Goal: Task Accomplishment & Management: Manage account settings

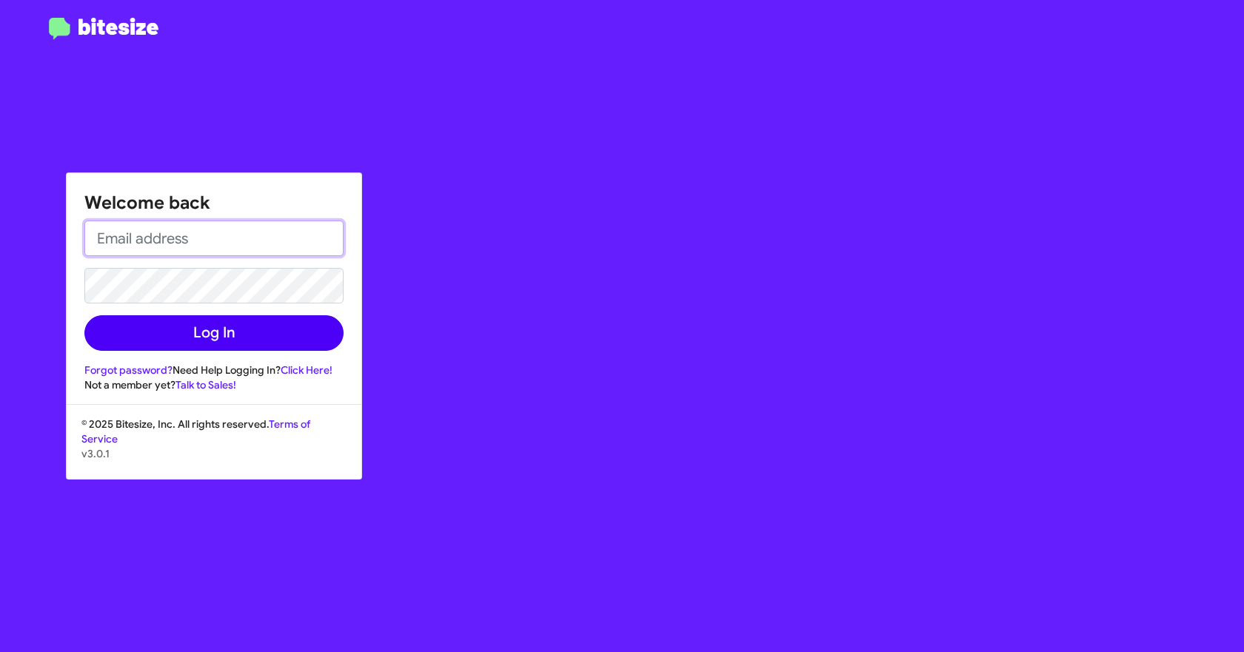
type input "[EMAIL_ADDRESS][DOMAIN_NAME]"
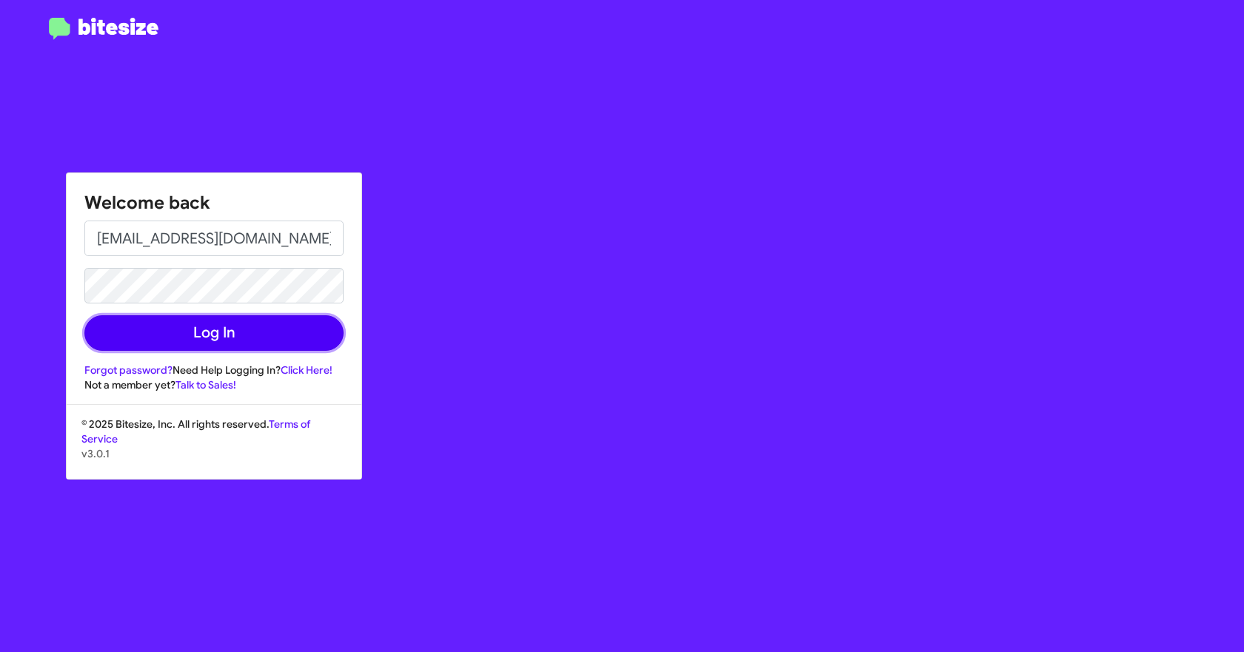
click at [191, 330] on button "Log In" at bounding box center [213, 333] width 259 height 36
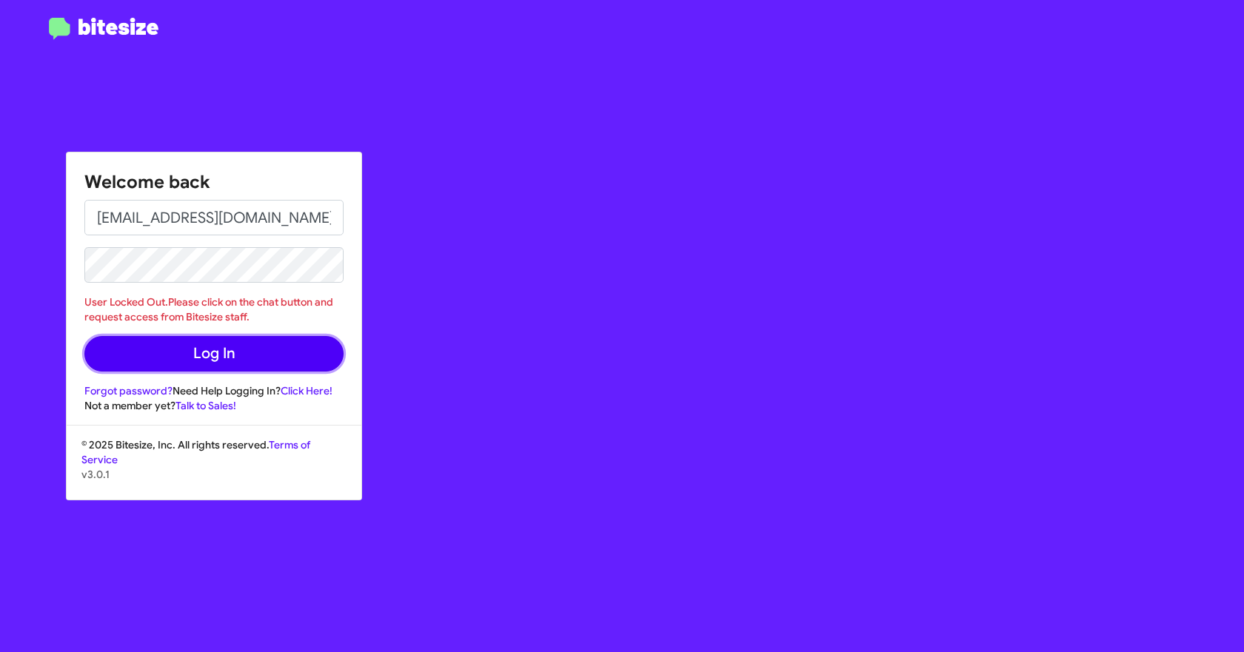
click at [110, 358] on button "Log In" at bounding box center [213, 354] width 259 height 36
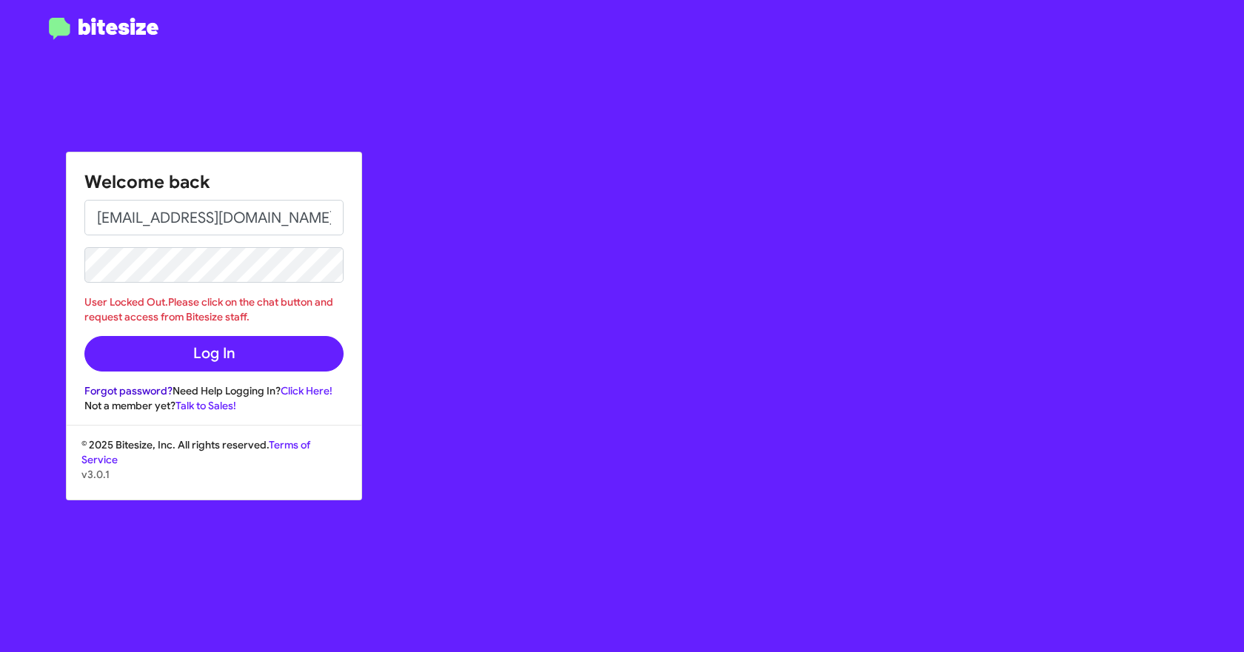
click at [146, 389] on link "Forgot password?" at bounding box center [128, 390] width 88 height 13
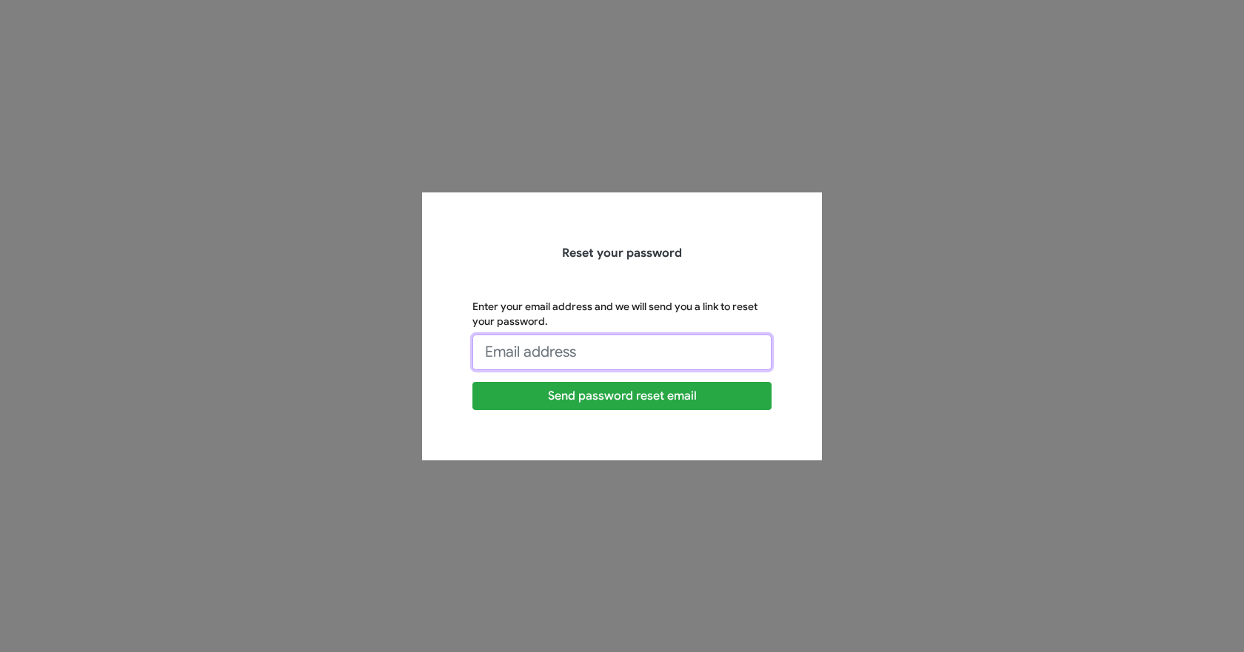
click at [606, 349] on input "Enter your email address and we will send you a link to reset your password." at bounding box center [621, 353] width 299 height 36
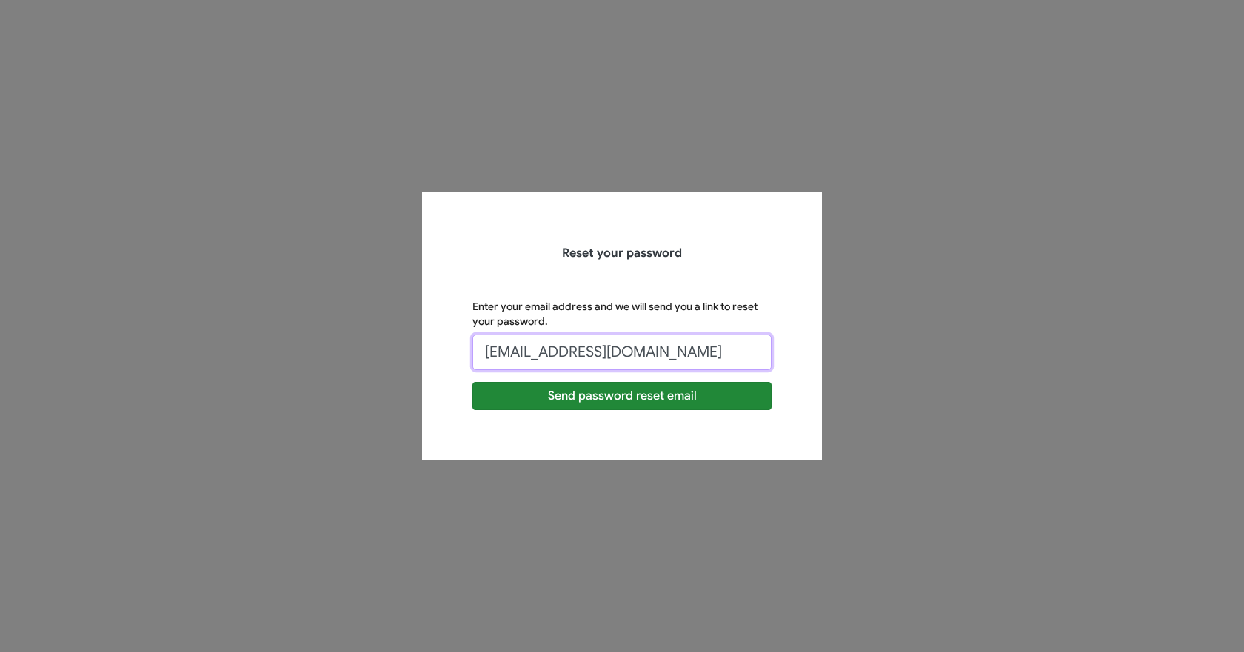
type input "[EMAIL_ADDRESS][DOMAIN_NAME]"
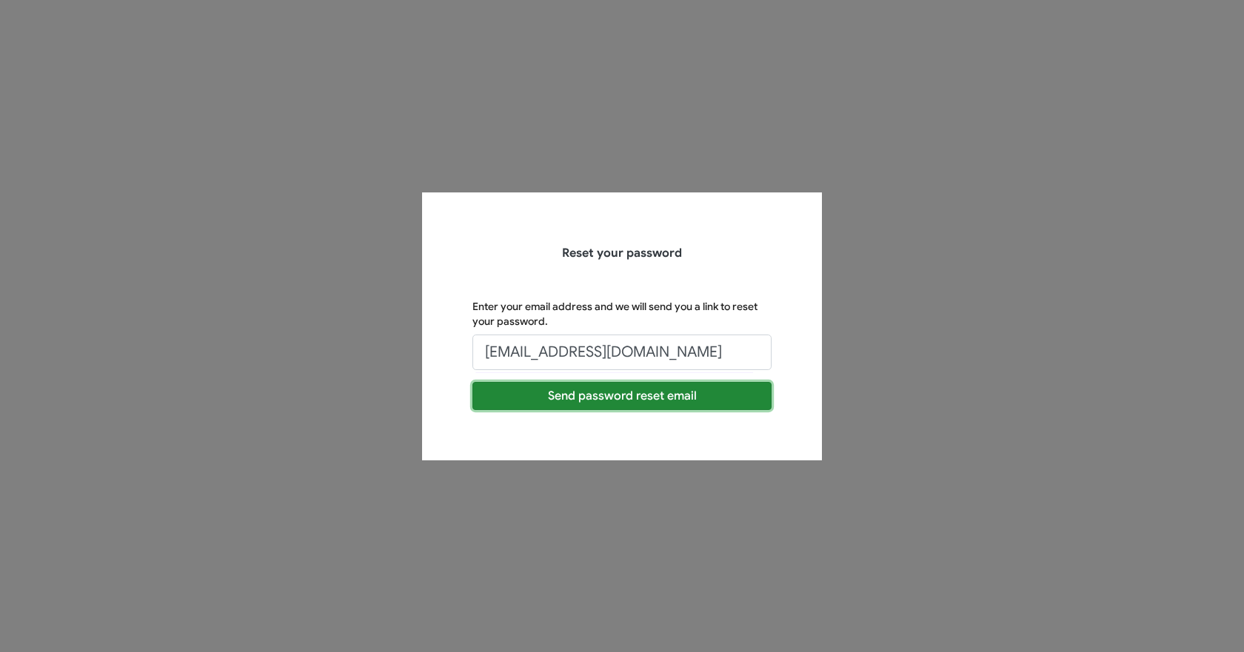
click at [510, 397] on button "Send password reset email" at bounding box center [621, 396] width 299 height 28
